Goal: Task Accomplishment & Management: Manage account settings

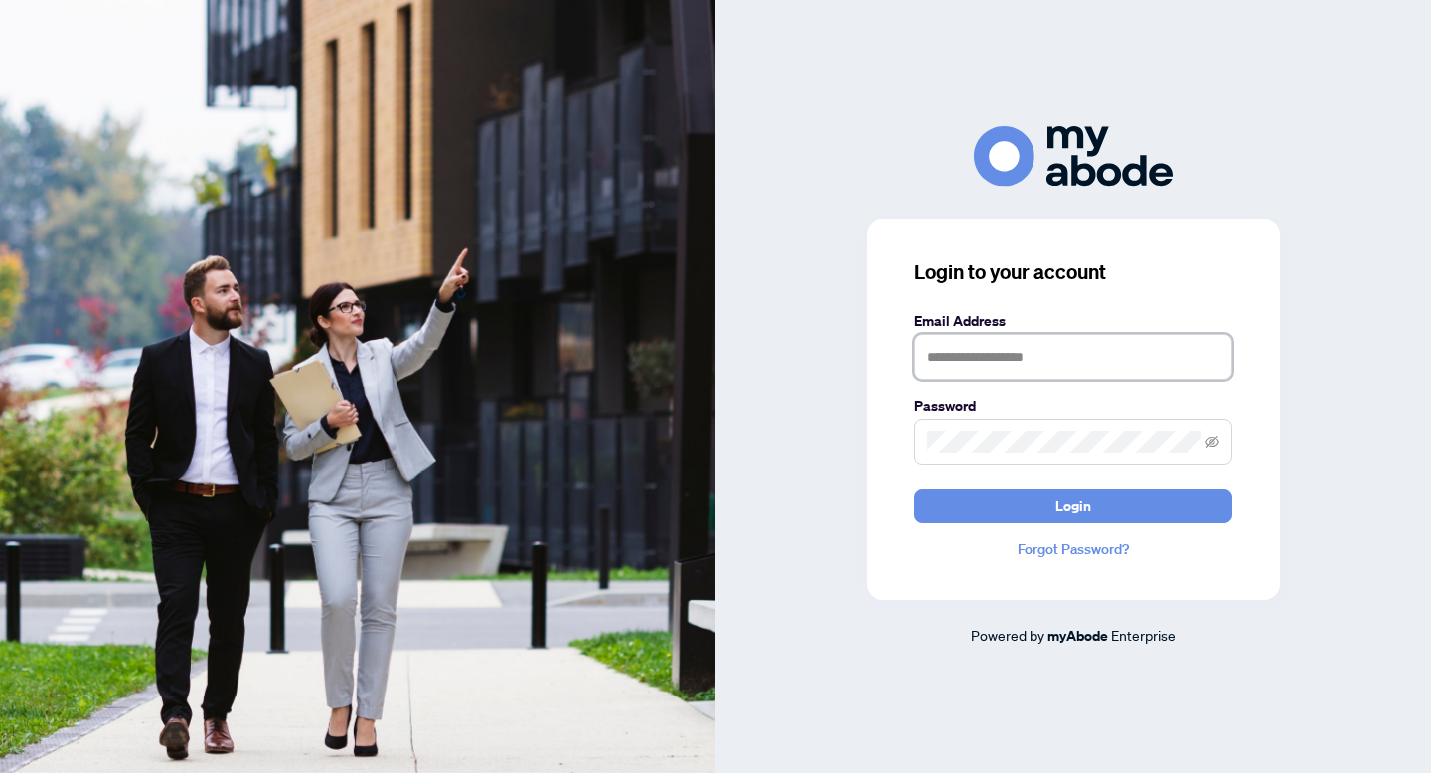
click at [1024, 358] on input "text" at bounding box center [1073, 357] width 318 height 46
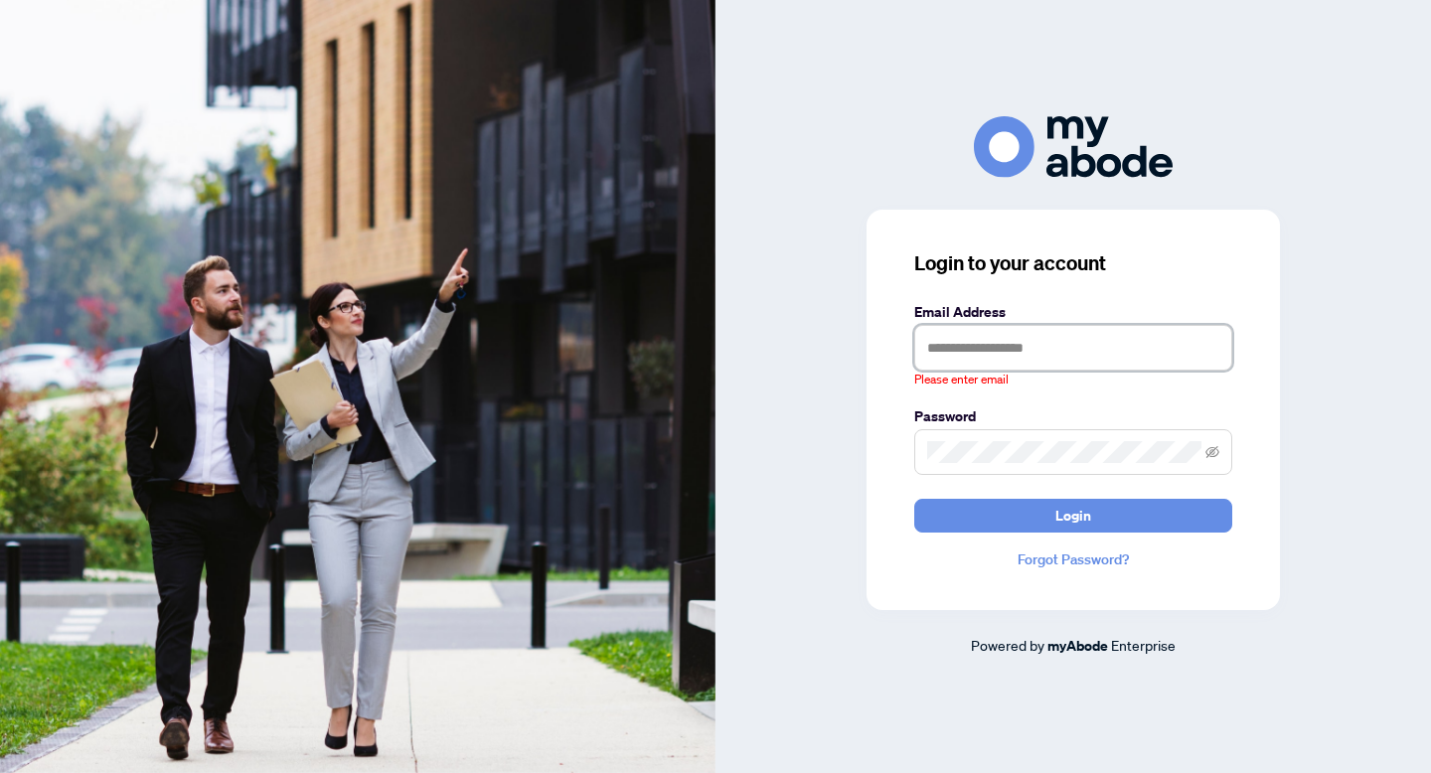
type input "**********"
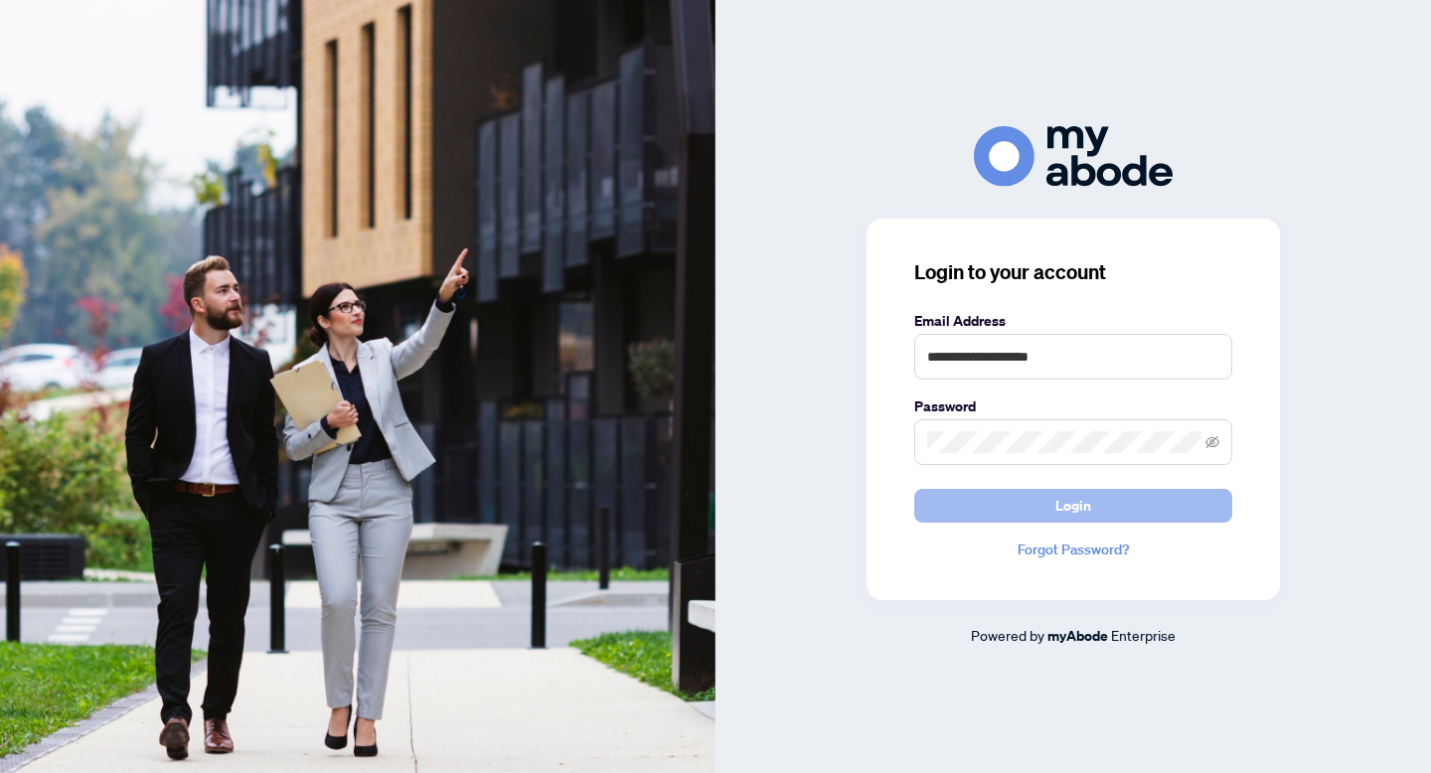
click at [1040, 494] on button "Login" at bounding box center [1073, 506] width 318 height 34
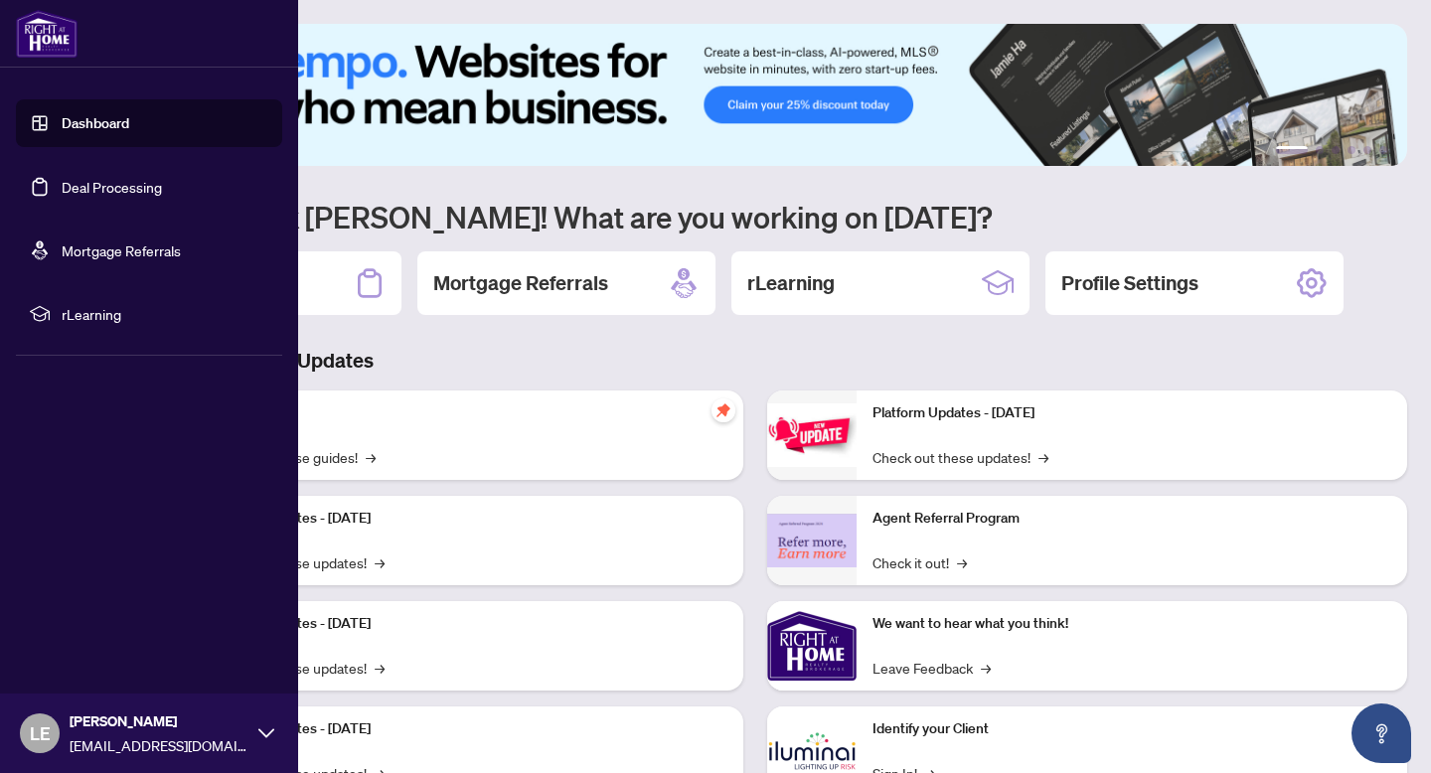
click at [62, 188] on link "Deal Processing" at bounding box center [112, 187] width 100 height 18
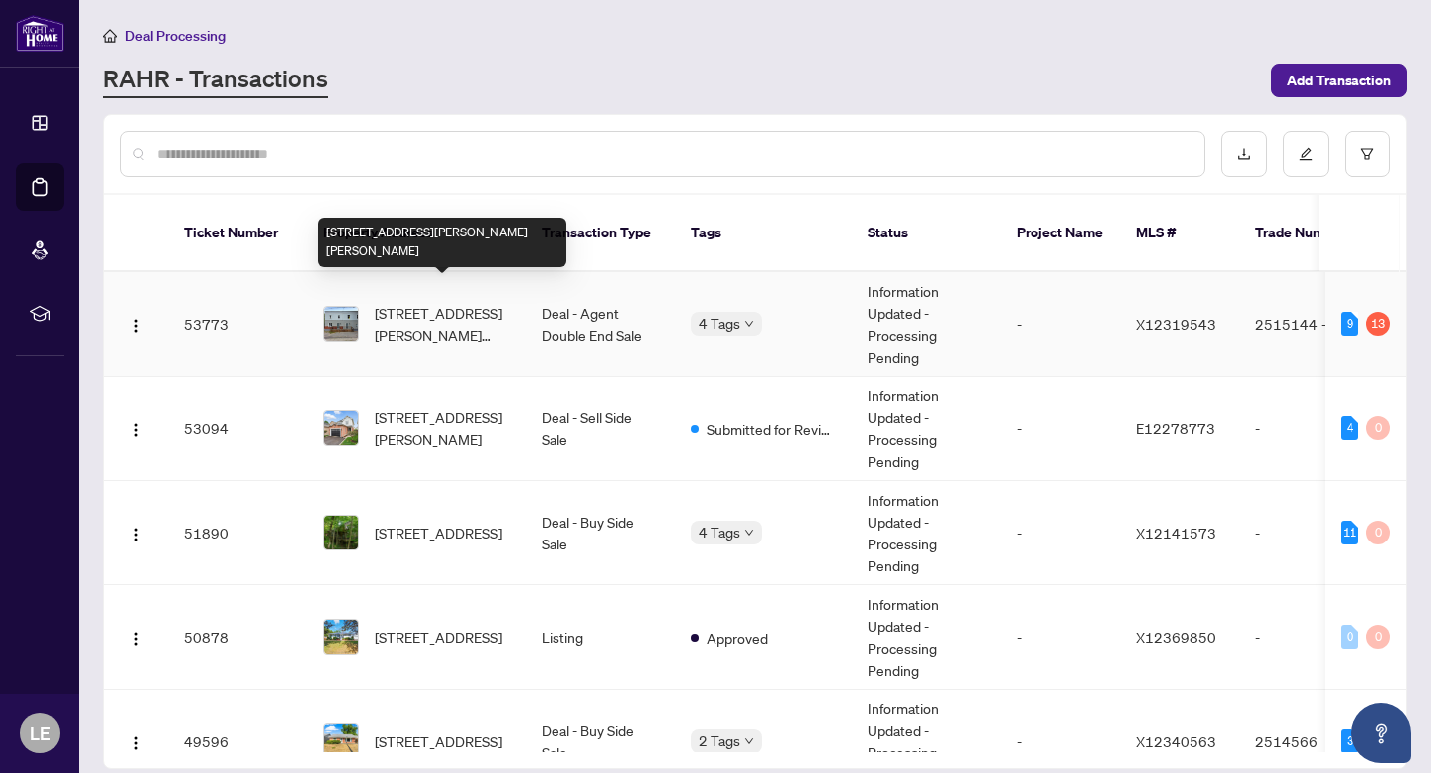
click at [451, 305] on span "[STREET_ADDRESS][PERSON_NAME][PERSON_NAME]" at bounding box center [442, 324] width 135 height 44
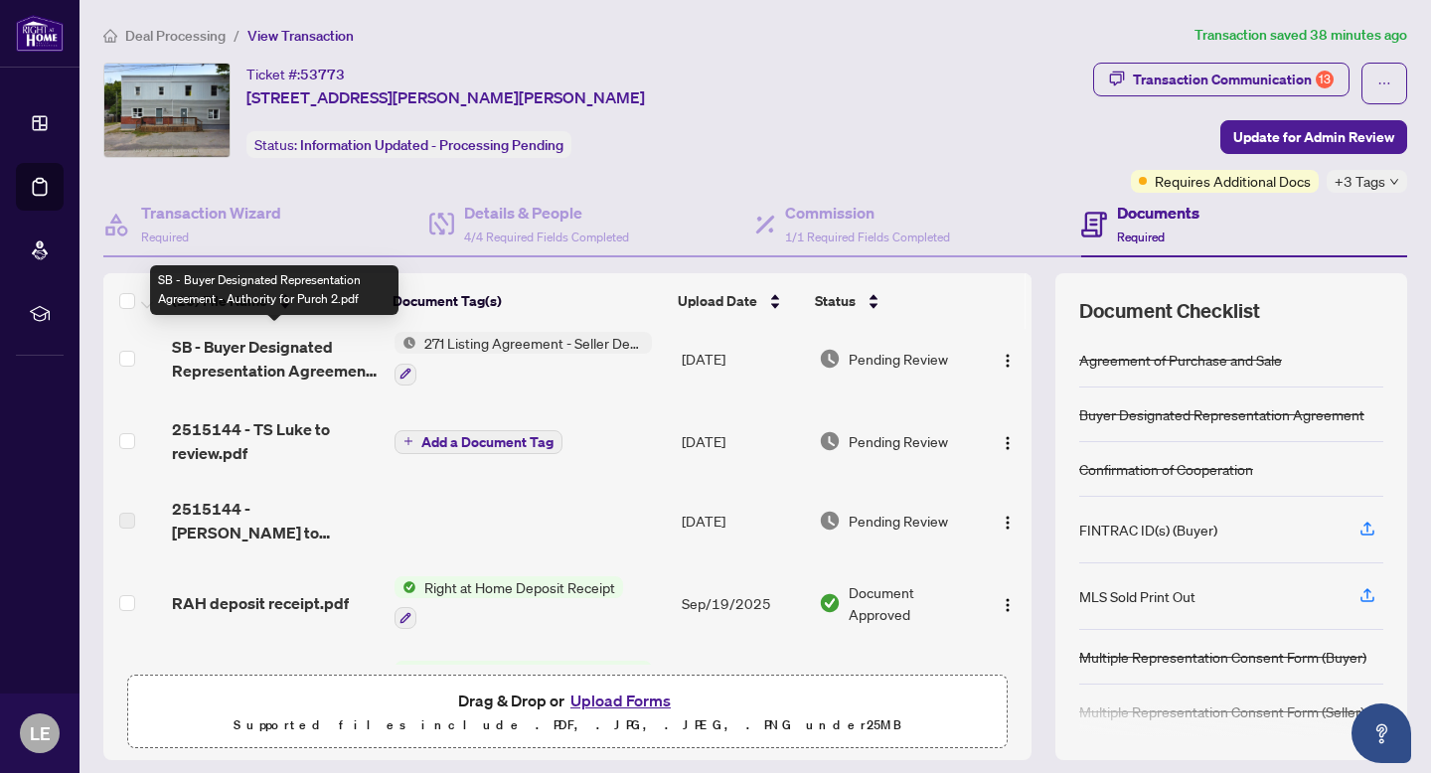
scroll to position [525, 0]
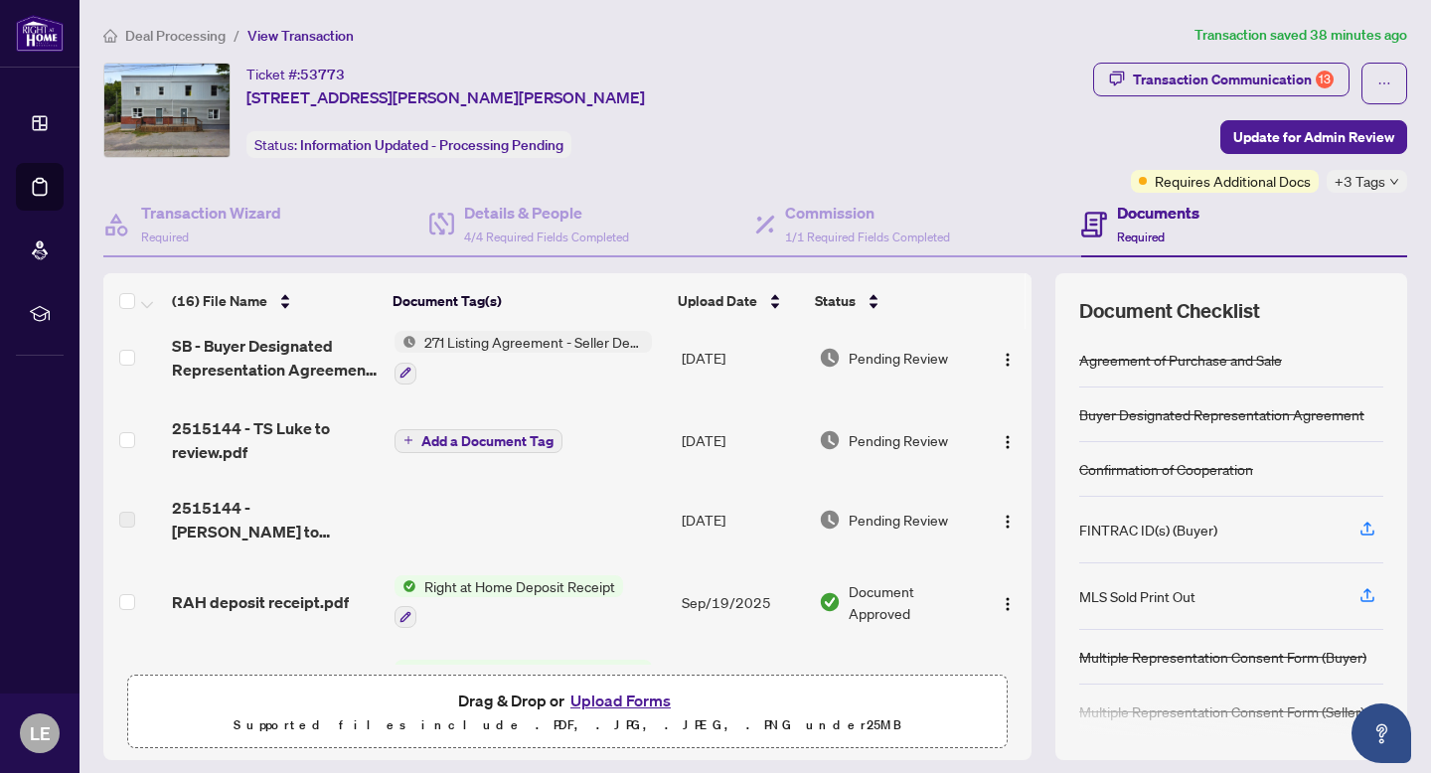
click at [463, 507] on td at bounding box center [530, 519] width 288 height 79
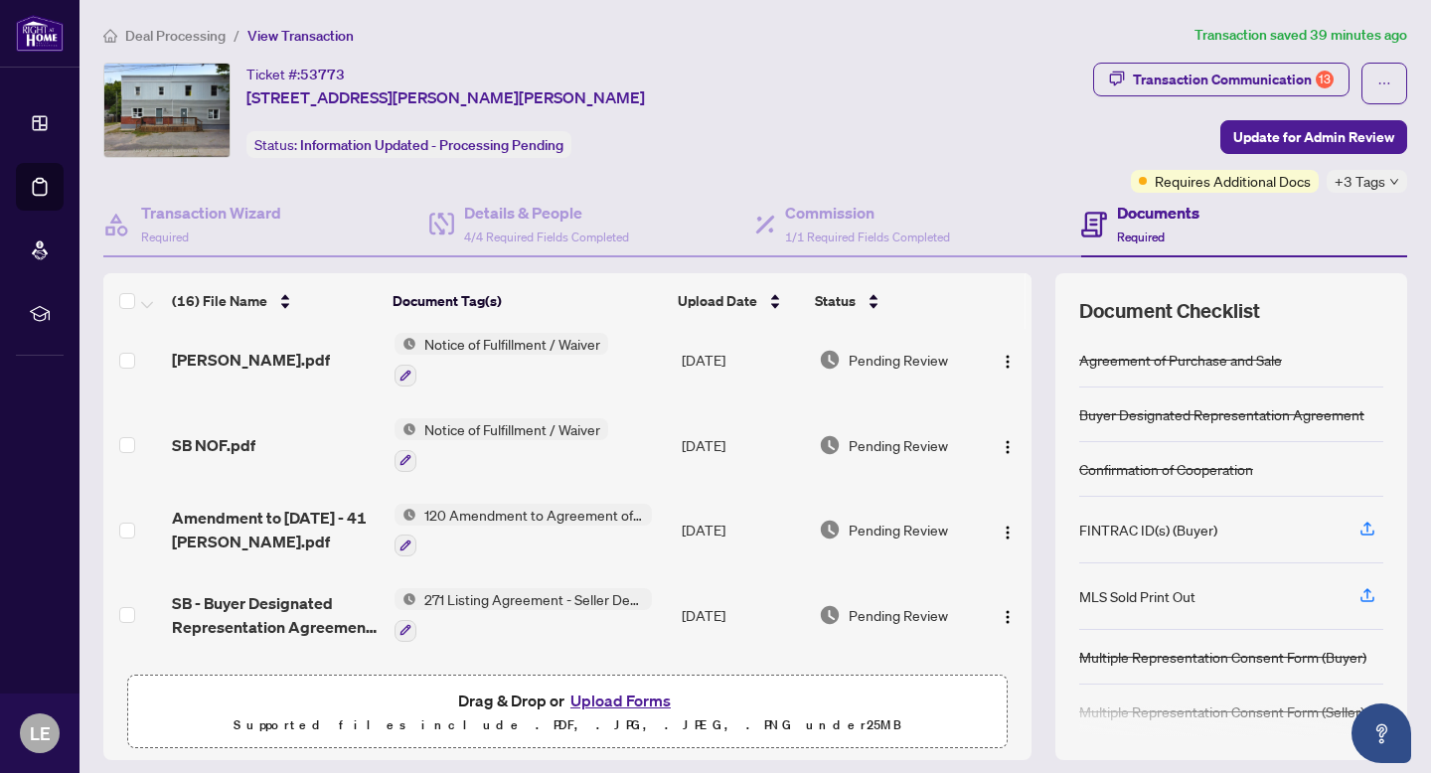
scroll to position [0, 0]
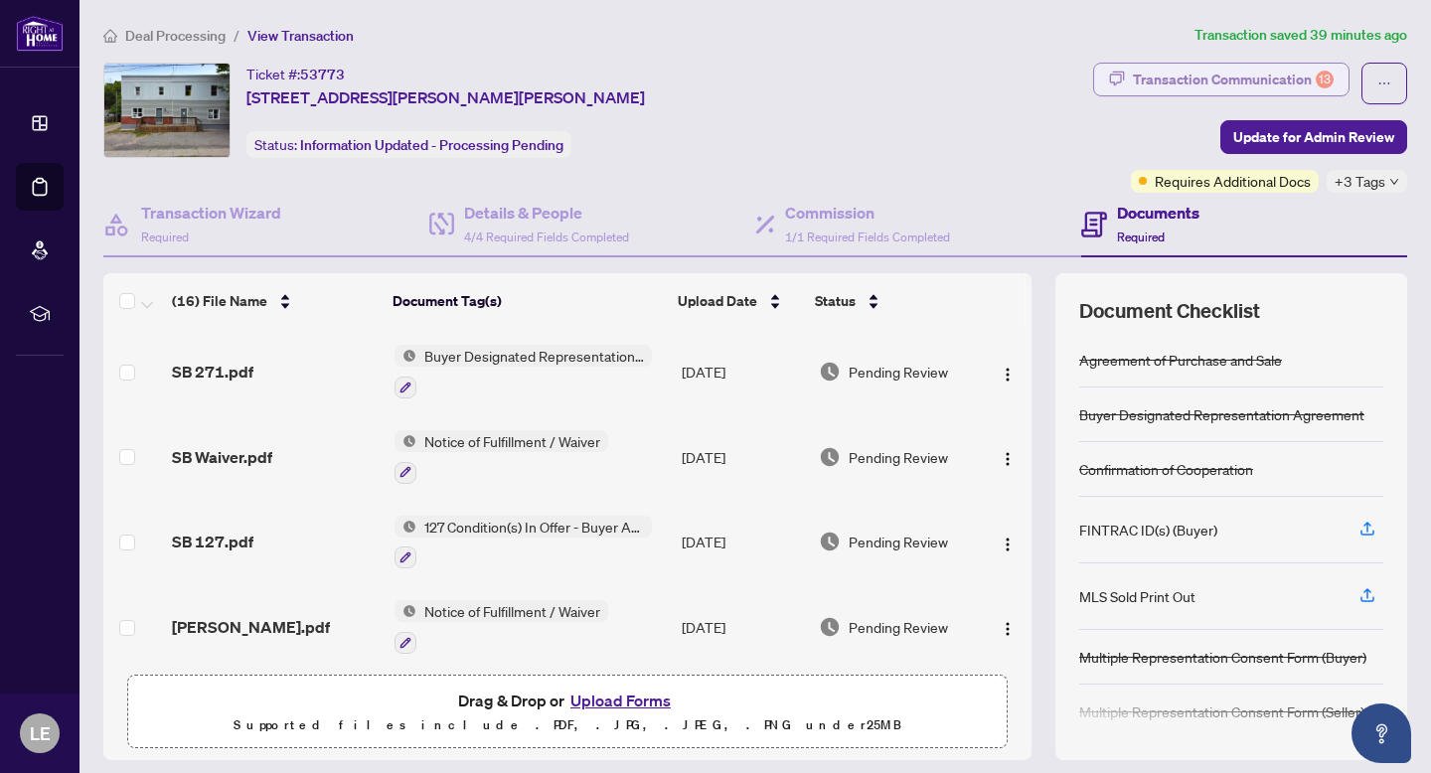
click at [1180, 75] on div "Transaction Communication 13" at bounding box center [1233, 80] width 201 height 32
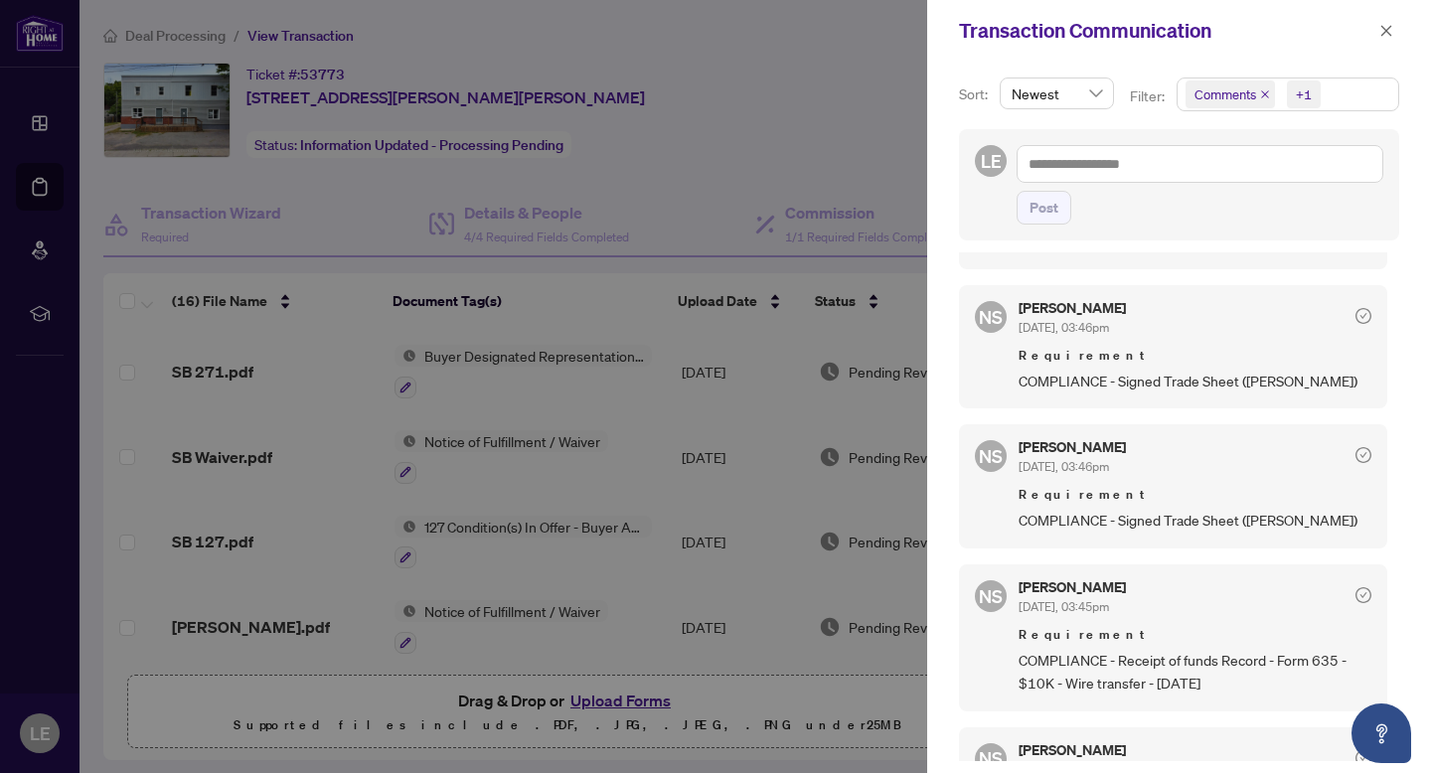
scroll to position [310, 0]
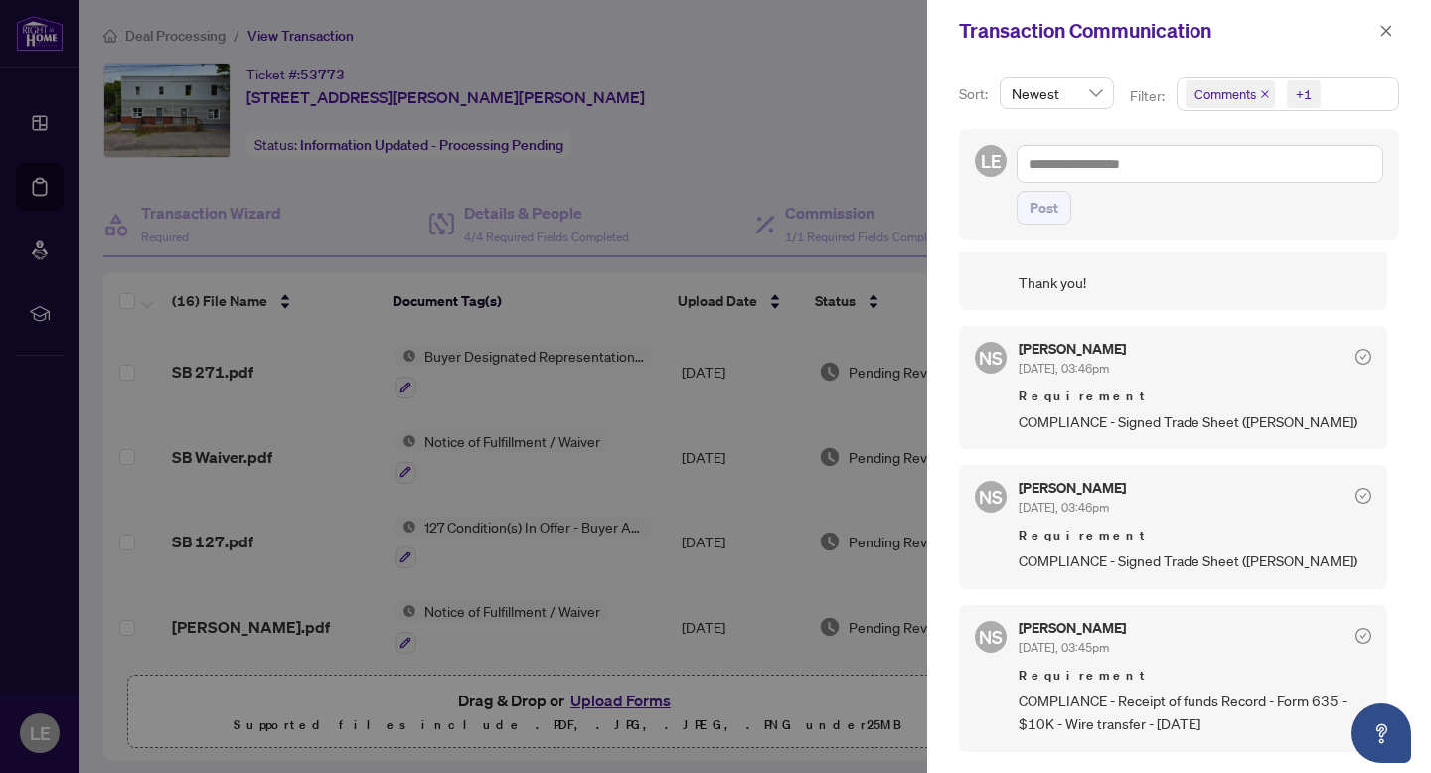
click at [864, 130] on div at bounding box center [715, 386] width 1431 height 773
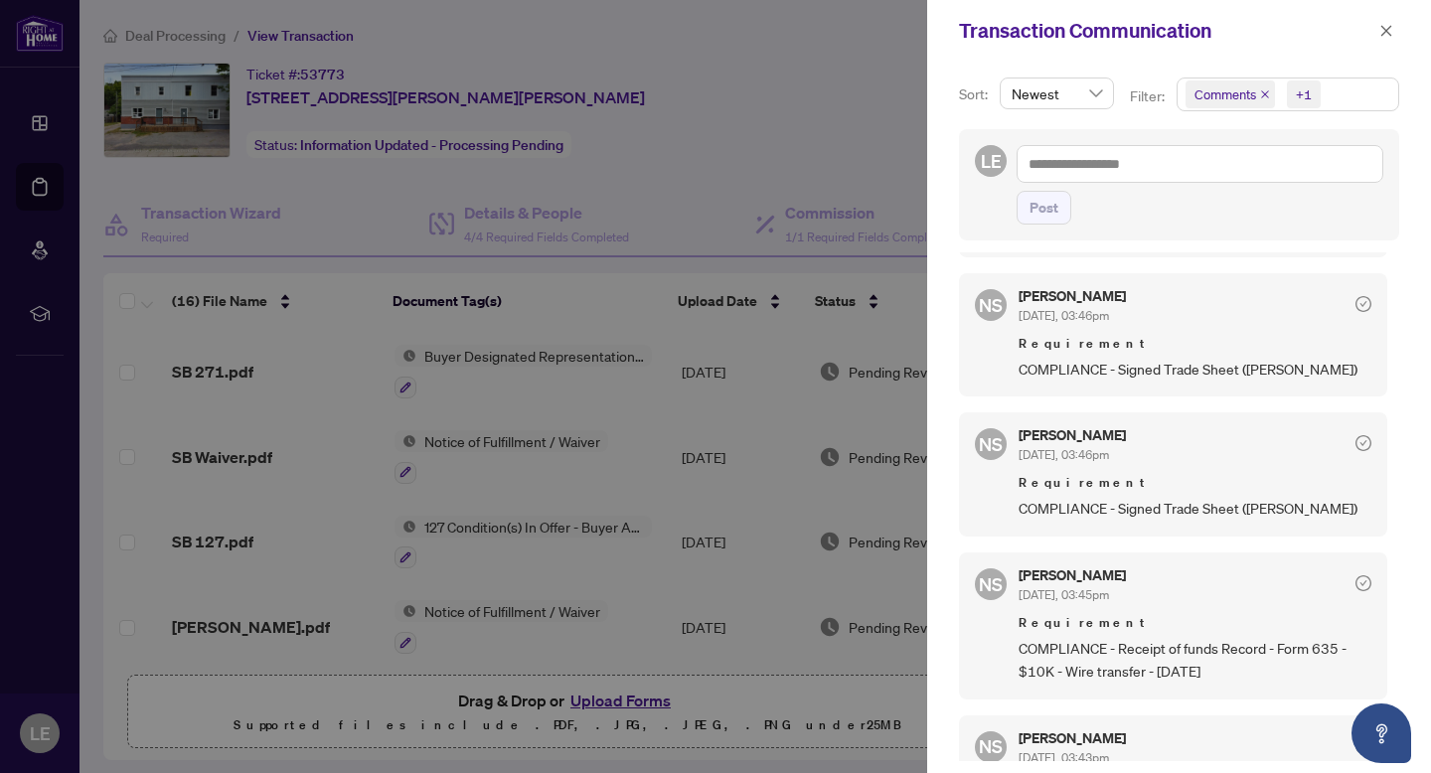
scroll to position [525, 0]
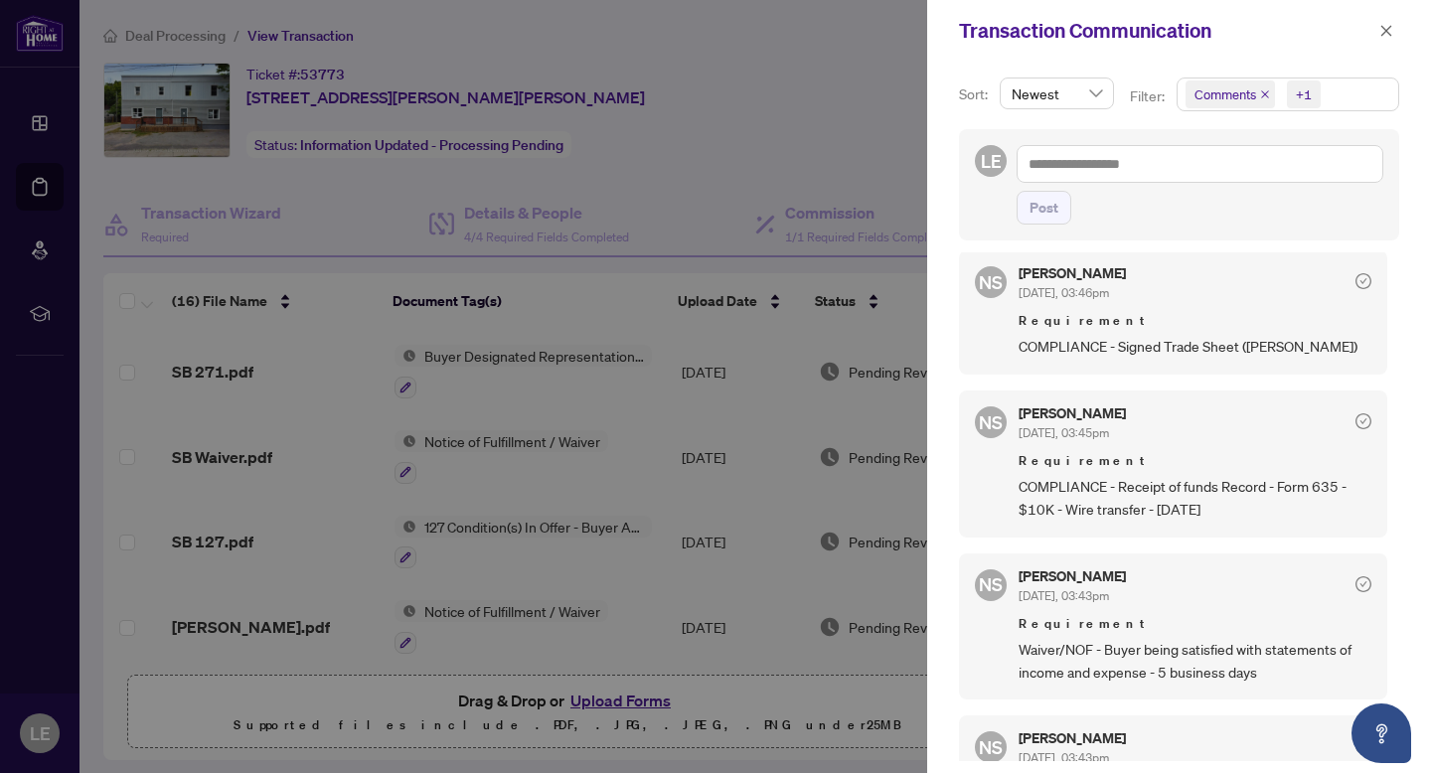
click at [740, 51] on div at bounding box center [715, 386] width 1431 height 773
